Goal: Transaction & Acquisition: Purchase product/service

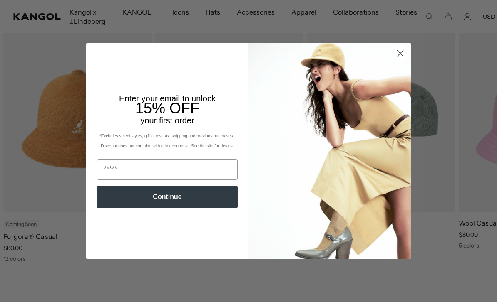
click at [191, 180] on input "Email" at bounding box center [167, 169] width 141 height 21
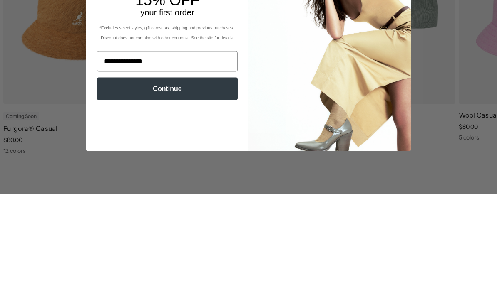
scroll to position [0, 171]
type input "**********"
click at [234, 186] on button "Continue" at bounding box center [167, 197] width 141 height 22
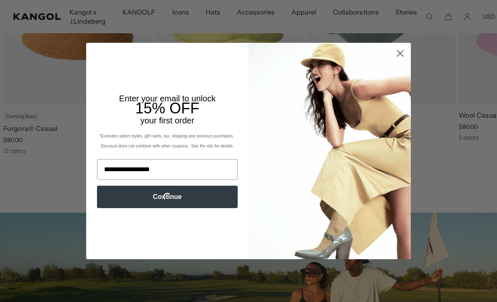
scroll to position [0, 0]
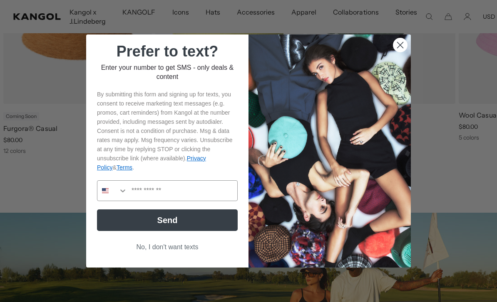
click at [114, 201] on button "Search Countries" at bounding box center [112, 191] width 30 height 20
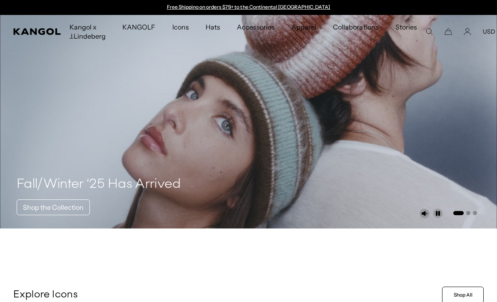
click at [483, 33] on button "USD" at bounding box center [489, 31] width 12 height 7
click at [435, 80] on video "1 of 3" at bounding box center [248, 122] width 497 height 214
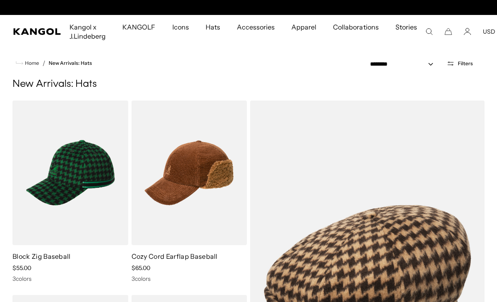
scroll to position [0, 171]
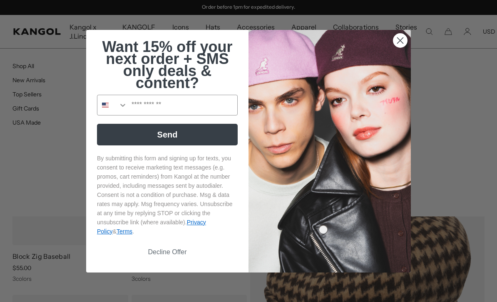
click at [119, 106] on icon "Search Countries" at bounding box center [123, 105] width 8 height 8
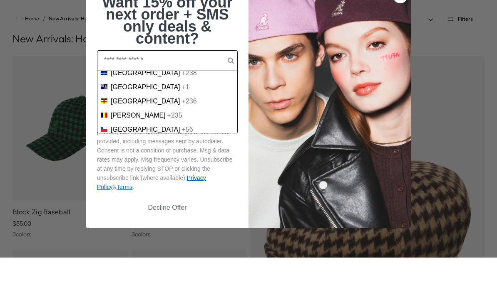
scroll to position [0, 0]
click at [179, 100] on div "Canada +1" at bounding box center [167, 103] width 133 height 7
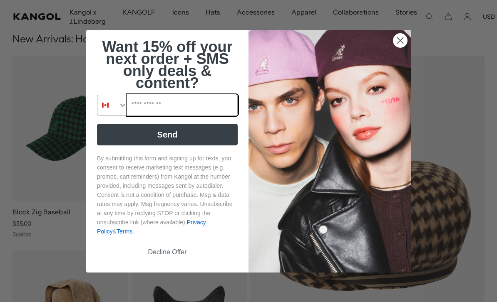
click at [186, 109] on input "Phone Number" at bounding box center [182, 105] width 110 height 20
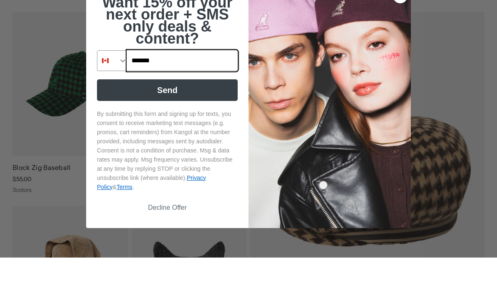
scroll to position [0, 0]
type input "**********"
click at [203, 124] on button "Send" at bounding box center [167, 135] width 141 height 22
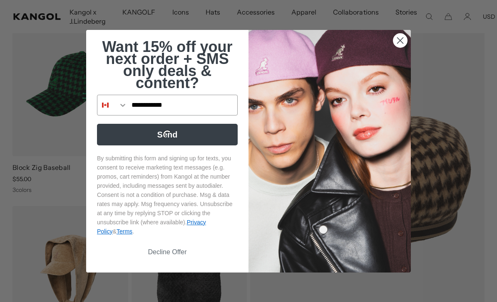
scroll to position [0, 171]
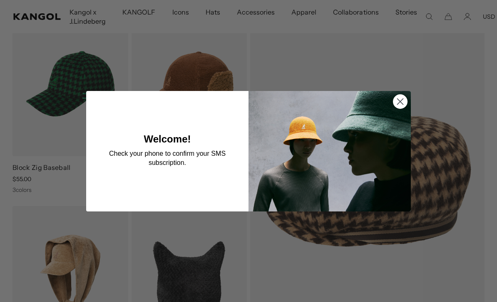
click at [401, 104] on circle "Close dialog" at bounding box center [400, 101] width 14 height 14
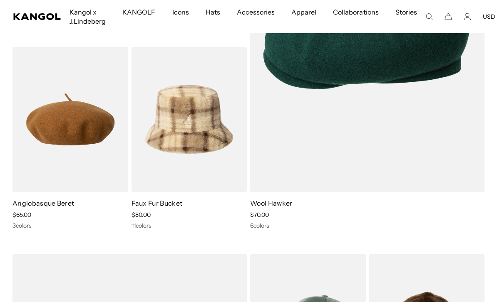
scroll to position [0, 0]
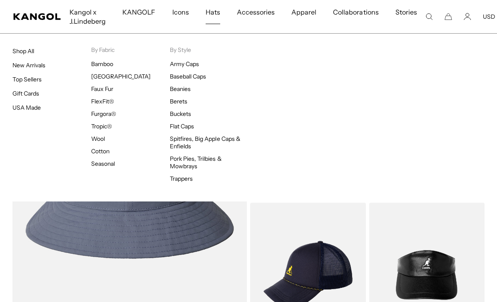
click at [195, 102] on li "Berets" at bounding box center [209, 101] width 79 height 7
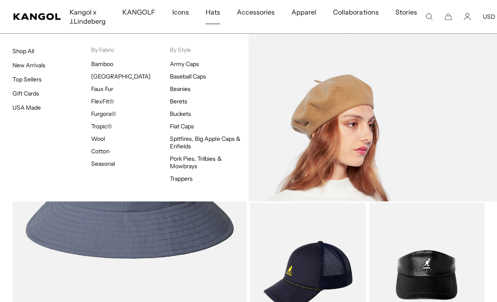
click at [175, 105] on link "Berets" at bounding box center [178, 101] width 17 height 7
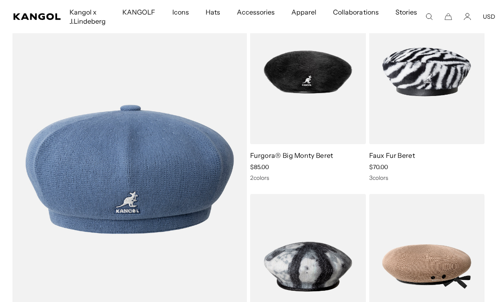
scroll to position [0, 171]
click at [0, 0] on img at bounding box center [0, 0] width 0 height 0
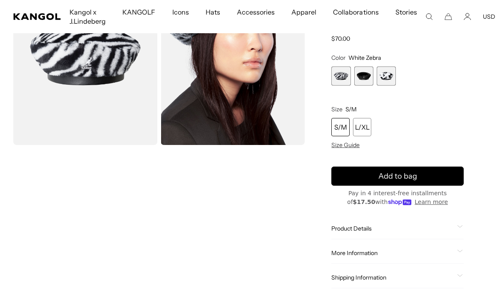
scroll to position [73, 0]
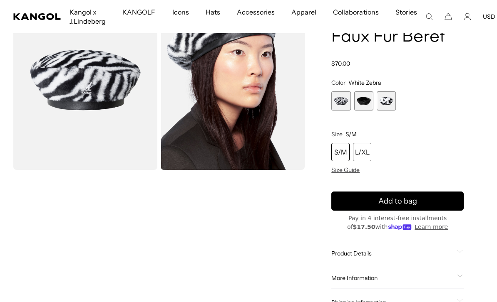
click at [367, 105] on span "2 of 3" at bounding box center [363, 101] width 19 height 19
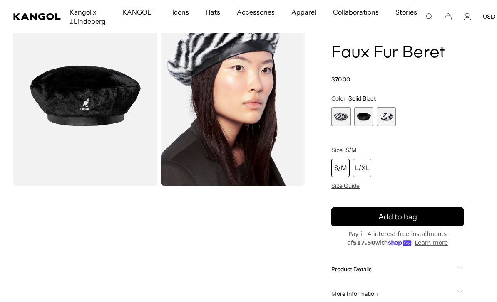
click at [346, 168] on div "S/M" at bounding box center [340, 168] width 18 height 18
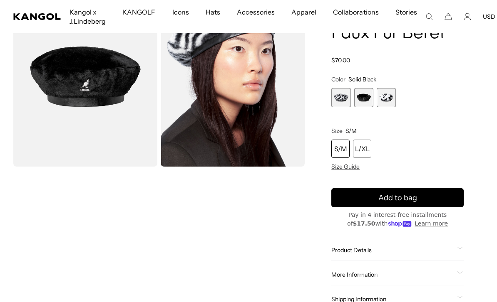
scroll to position [0, 171]
click at [437, 199] on button "Add to bag" at bounding box center [397, 197] width 132 height 19
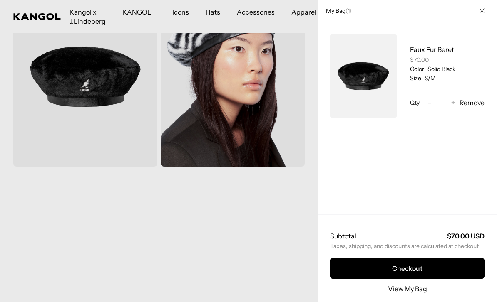
click at [483, 15] on button "Close" at bounding box center [482, 11] width 22 height 22
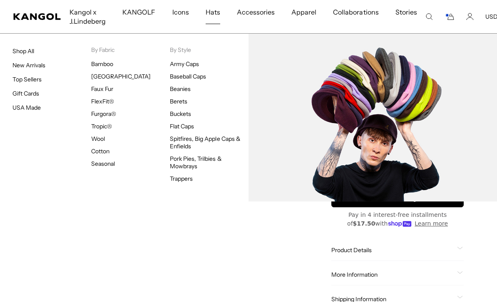
click at [194, 128] on link "Flat Caps" at bounding box center [182, 126] width 24 height 7
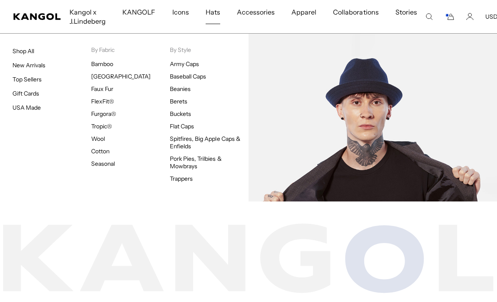
click at [185, 165] on link "Pork Pies, Trilbies & Mowbrays" at bounding box center [196, 162] width 52 height 15
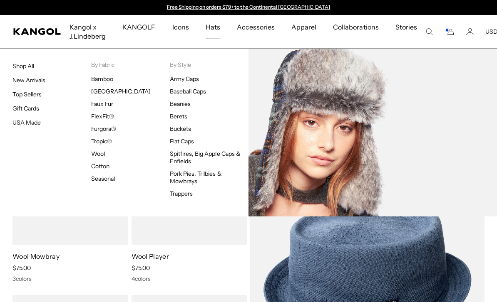
click at [184, 197] on link "Trappers" at bounding box center [181, 193] width 23 height 7
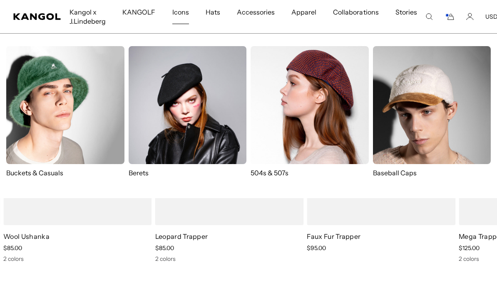
click at [351, 126] on img at bounding box center [309, 105] width 118 height 118
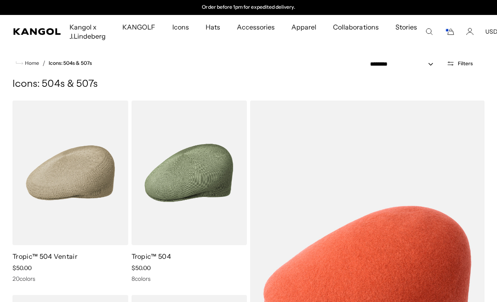
click at [460, 65] on span "Filters" at bounding box center [465, 64] width 15 height 6
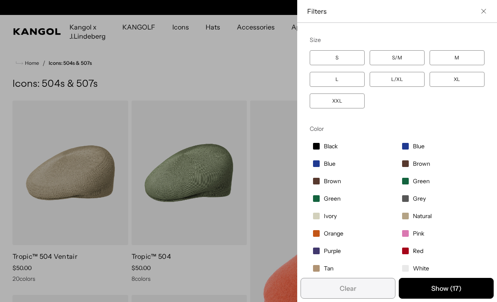
click at [335, 149] on span "Black" at bounding box center [331, 146] width 14 height 7
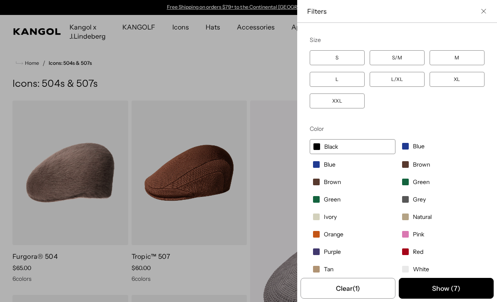
click at [451, 293] on button "Show ( 7 )" at bounding box center [445, 288] width 95 height 21
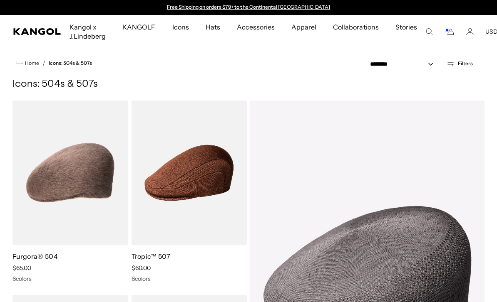
click at [0, 0] on img at bounding box center [0, 0] width 0 height 0
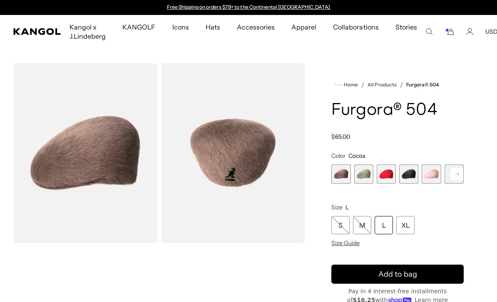
click at [406, 178] on span "4 of 7" at bounding box center [408, 174] width 19 height 19
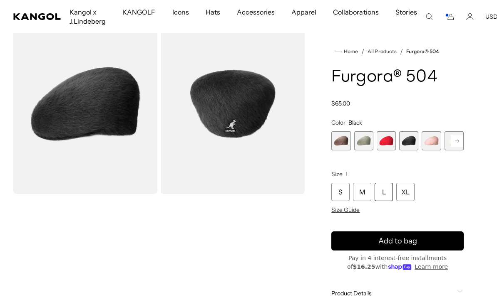
scroll to position [47, 0]
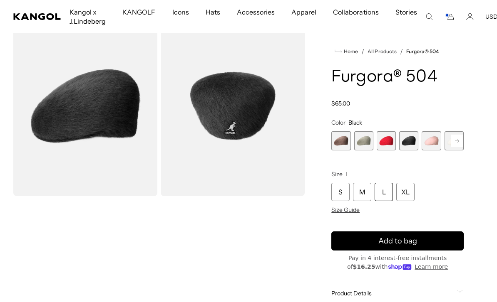
click at [434, 140] on span "5 of 7" at bounding box center [430, 140] width 19 height 19
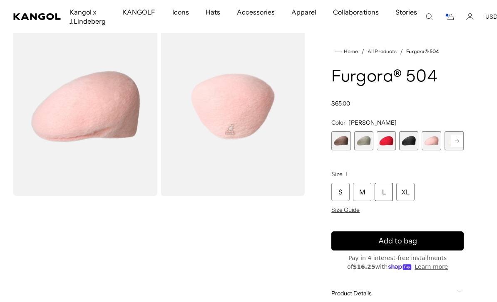
click at [350, 144] on span "1 of 7" at bounding box center [340, 140] width 19 height 19
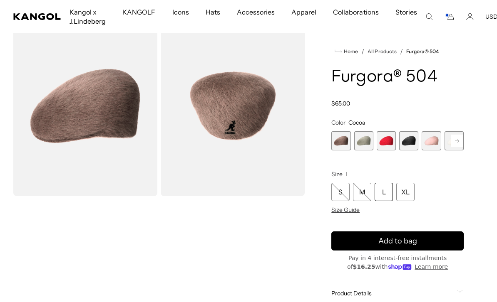
click at [363, 141] on span "2 of 7" at bounding box center [363, 140] width 19 height 19
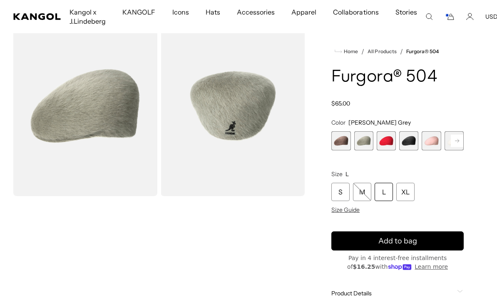
click at [384, 144] on span "3 of 7" at bounding box center [385, 140] width 19 height 19
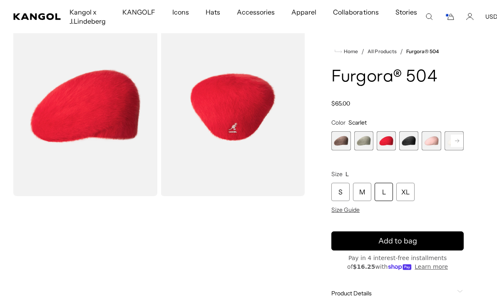
click at [405, 144] on span "4 of 7" at bounding box center [408, 140] width 19 height 19
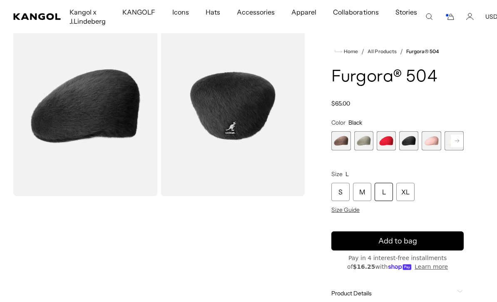
scroll to position [0, 171]
click at [460, 144] on rect at bounding box center [456, 141] width 12 height 12
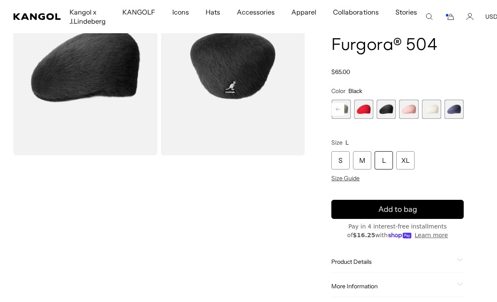
scroll to position [85, 0]
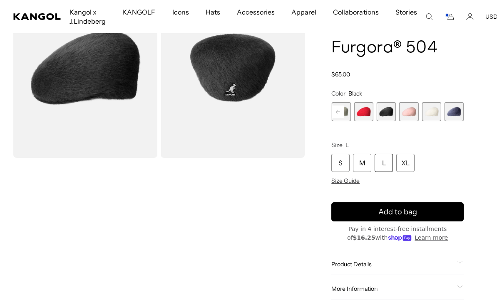
click at [387, 112] on span "4 of 7" at bounding box center [385, 111] width 19 height 19
click at [388, 112] on span "4 of 7" at bounding box center [385, 111] width 19 height 19
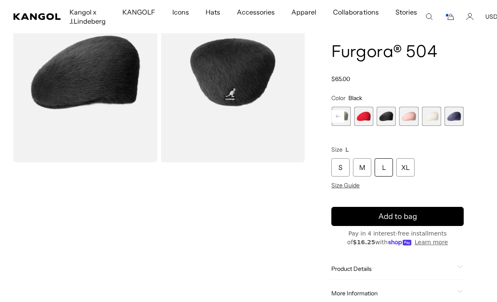
scroll to position [73, 0]
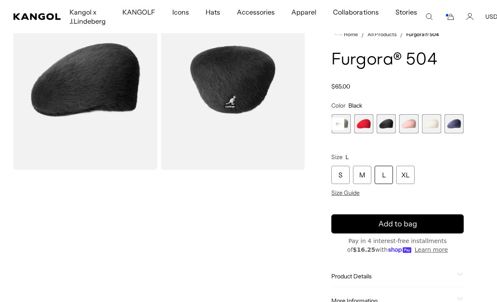
click at [384, 126] on span "4 of 7" at bounding box center [385, 123] width 19 height 19
click at [387, 129] on span "4 of 7" at bounding box center [385, 123] width 19 height 19
click at [389, 123] on span "4 of 7" at bounding box center [385, 123] width 19 height 19
click at [354, 198] on product-info "Home / All Products / Furgora® 504 Furgora® 504 Regular price $65.00 Regular pr…" at bounding box center [397, 183] width 132 height 307
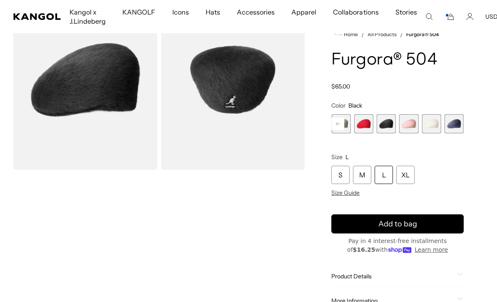
click at [351, 191] on span "Size Guide" at bounding box center [345, 192] width 28 height 7
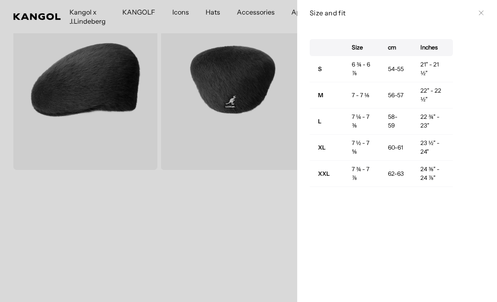
click at [481, 15] on icon at bounding box center [480, 12] width 5 height 5
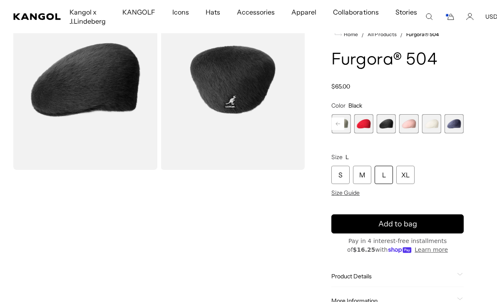
scroll to position [0, 171]
click at [344, 176] on div "S" at bounding box center [340, 175] width 18 height 18
click at [438, 223] on button "Add to bag" at bounding box center [397, 224] width 132 height 19
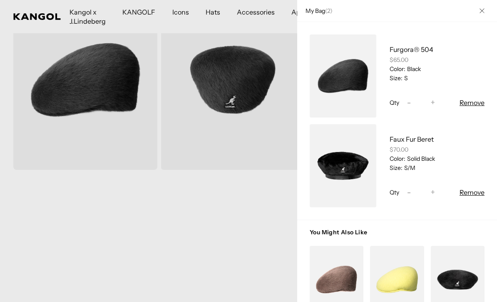
click at [486, 11] on button "Close" at bounding box center [482, 11] width 22 height 22
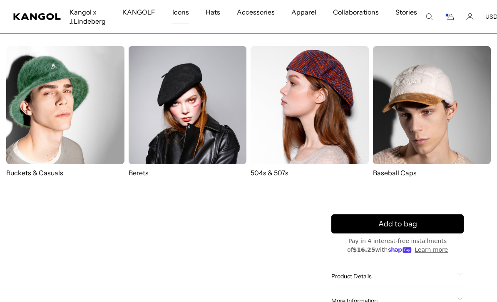
click at [278, 121] on img at bounding box center [309, 105] width 118 height 118
